Goal: Find contact information: Obtain details needed to contact an individual or organization

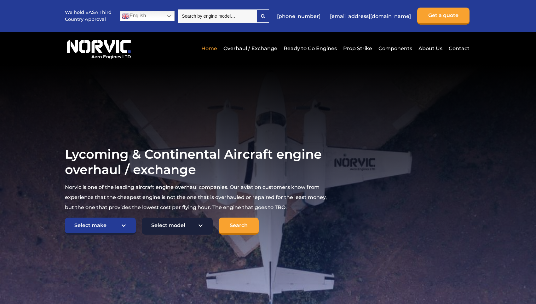
click at [173, 223] on select "Select model American Champion 7KCAB [PERSON_NAME] Citabria IO-320-E2A Beech 23…" at bounding box center [177, 225] width 71 height 17
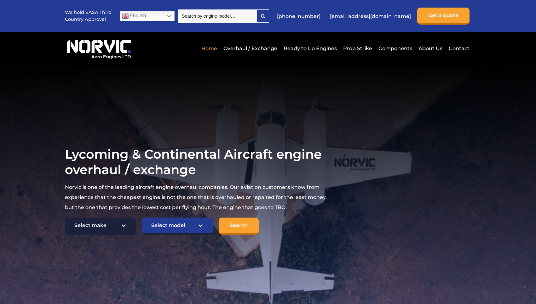
click at [111, 230] on select "Select make TCM Continental Lycoming" at bounding box center [100, 225] width 71 height 17
click at [253, 47] on link "Overhaul / Exchange" at bounding box center [250, 48] width 57 height 15
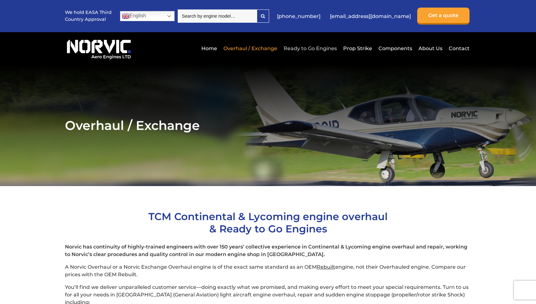
click at [322, 48] on link "Ready to Go Engines" at bounding box center [310, 48] width 56 height 15
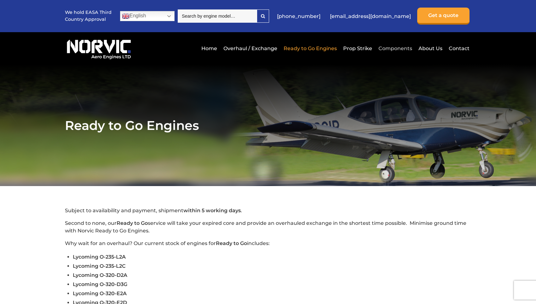
click at [393, 47] on link "Components" at bounding box center [395, 48] width 37 height 15
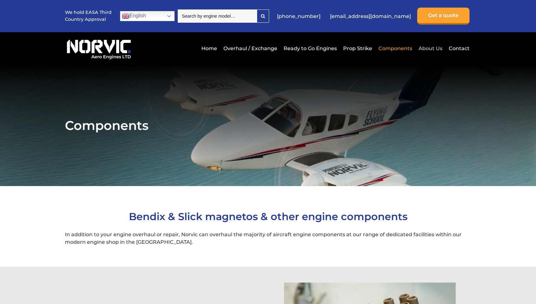
click at [434, 49] on link "About Us" at bounding box center [430, 48] width 27 height 15
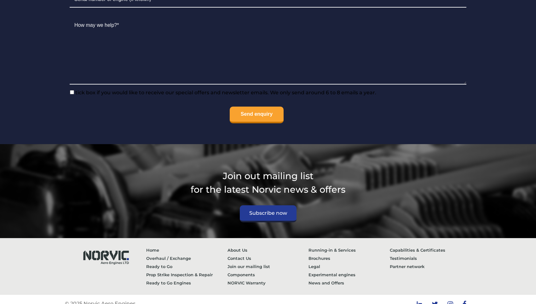
scroll to position [2522, 0]
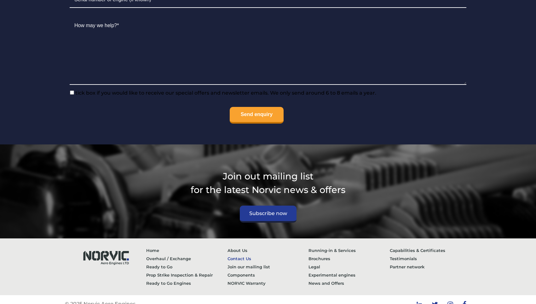
click at [246, 254] on link "Contact Us" at bounding box center [267, 258] width 81 height 8
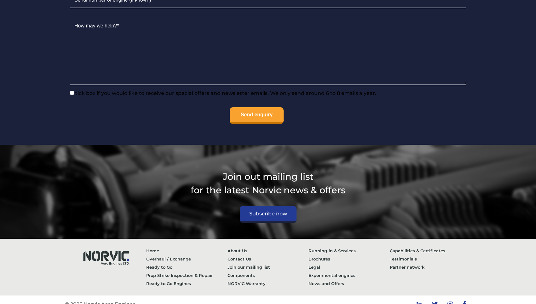
scroll to position [711, 0]
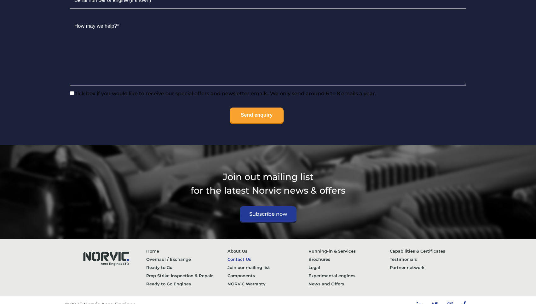
click at [243, 255] on link "Contact Us" at bounding box center [267, 259] width 81 height 8
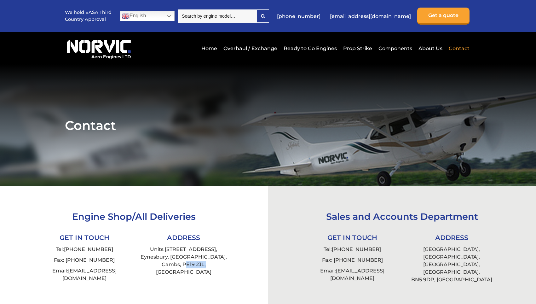
drag, startPoint x: 179, startPoint y: 264, endPoint x: 198, endPoint y: 265, distance: 19.6
click at [198, 265] on li "Units 4 & 5 Levellers Lane, Eynesbury, St Neots, Cambs, PE19 2JL, UK" at bounding box center [183, 260] width 99 height 33
